Goal: Find specific fact: Find contact information

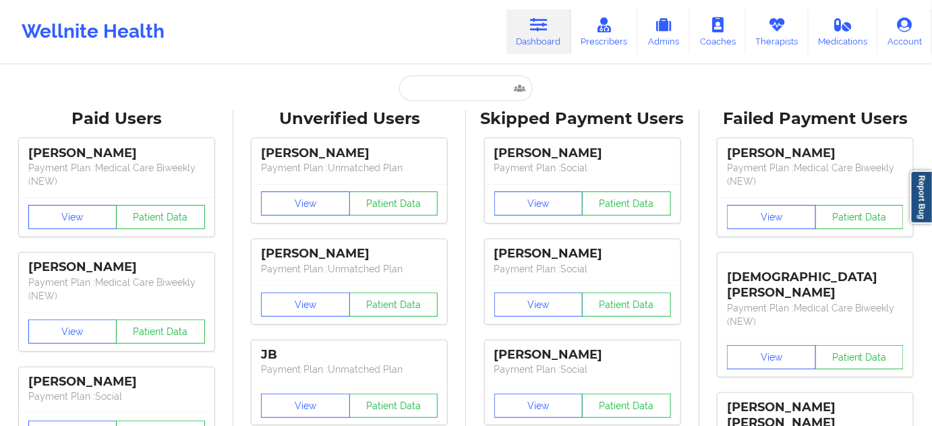
type input "[PERSON_NAME]"
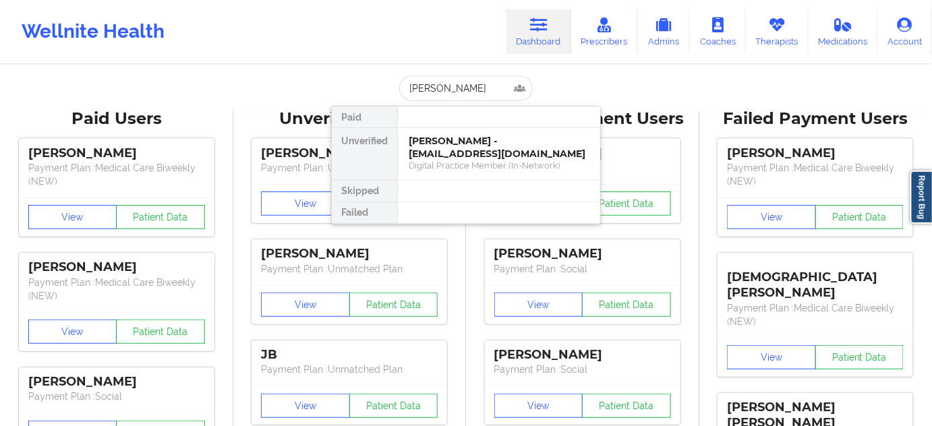
click at [448, 146] on div "[PERSON_NAME] - [EMAIL_ADDRESS][DOMAIN_NAME]" at bounding box center [499, 147] width 181 height 25
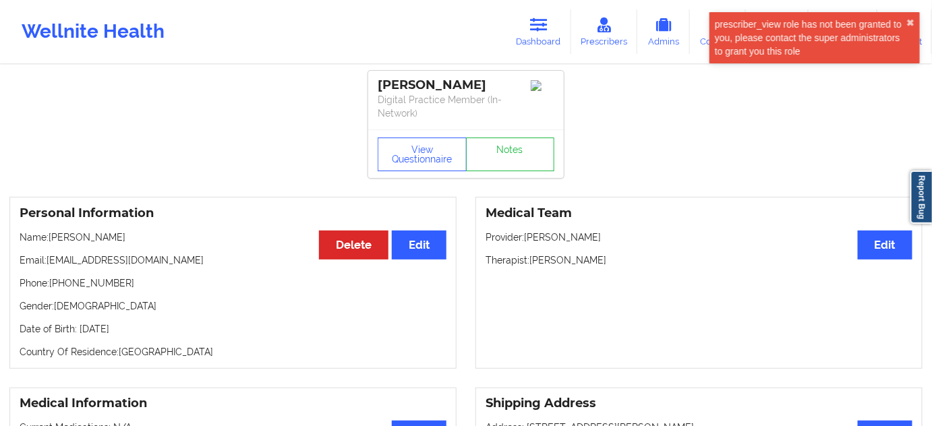
click at [69, 277] on p "Phone: [PHONE_NUMBER]" at bounding box center [233, 282] width 427 height 13
copy p "14695058306"
drag, startPoint x: 51, startPoint y: 237, endPoint x: 171, endPoint y: 234, distance: 120.1
click at [171, 234] on p "Name: [PERSON_NAME]" at bounding box center [233, 237] width 427 height 13
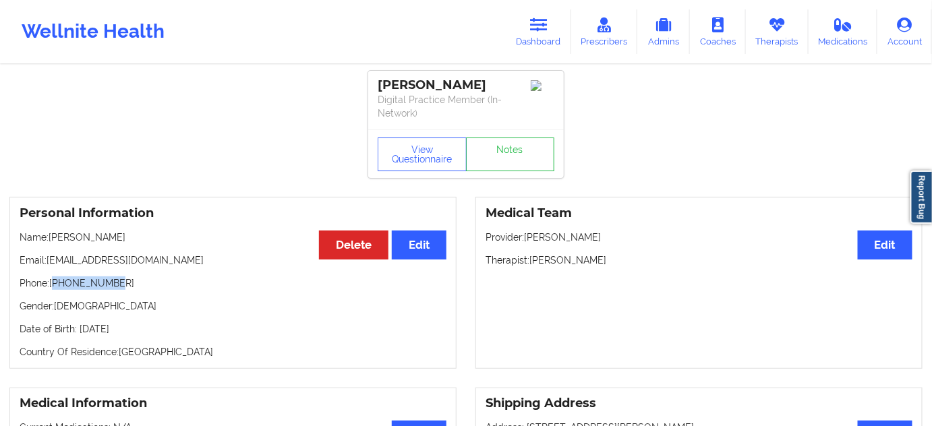
copy p "[PERSON_NAME]"
click at [493, 79] on div "[PERSON_NAME]" at bounding box center [466, 86] width 177 height 16
copy div "Brown"
drag, startPoint x: 49, startPoint y: 264, endPoint x: 187, endPoint y: 251, distance: 138.8
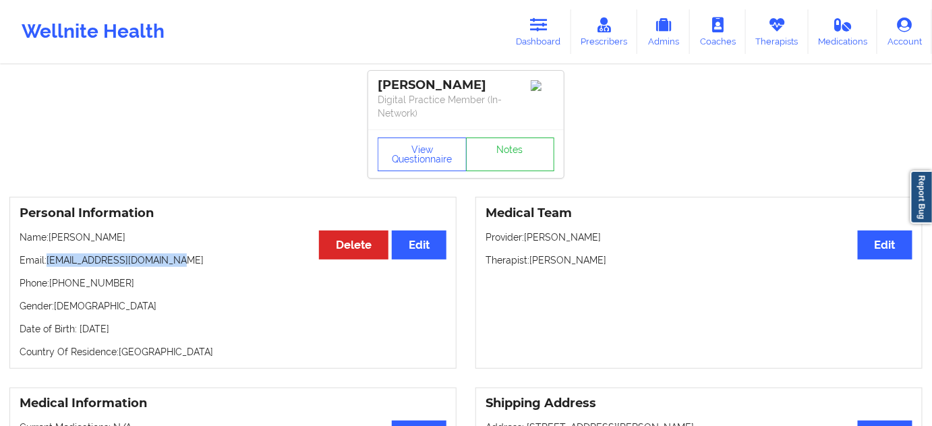
click at [187, 251] on div "Personal Information Edit Delete Name: [PERSON_NAME] Email: [EMAIL_ADDRESS][DOM…" at bounding box center [232, 283] width 447 height 172
click at [541, 7] on div "Wellnite Health Dashboard Prescribers Admins Coaches Therapists Medications Acc…" at bounding box center [466, 32] width 932 height 54
click at [532, 18] on icon at bounding box center [539, 25] width 18 height 15
